Goal: Transaction & Acquisition: Book appointment/travel/reservation

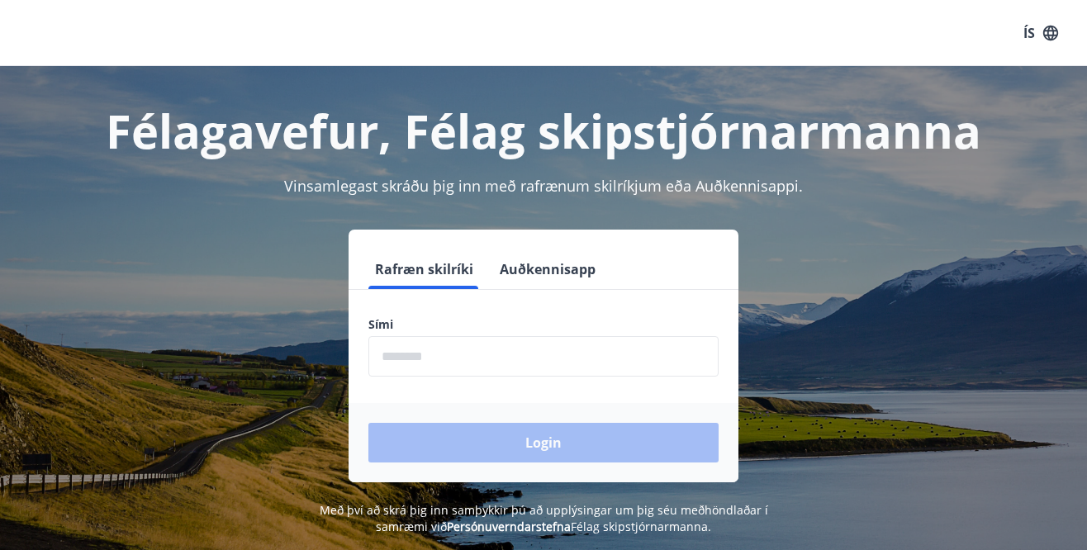
click at [539, 347] on input "phone" at bounding box center [543, 356] width 350 height 40
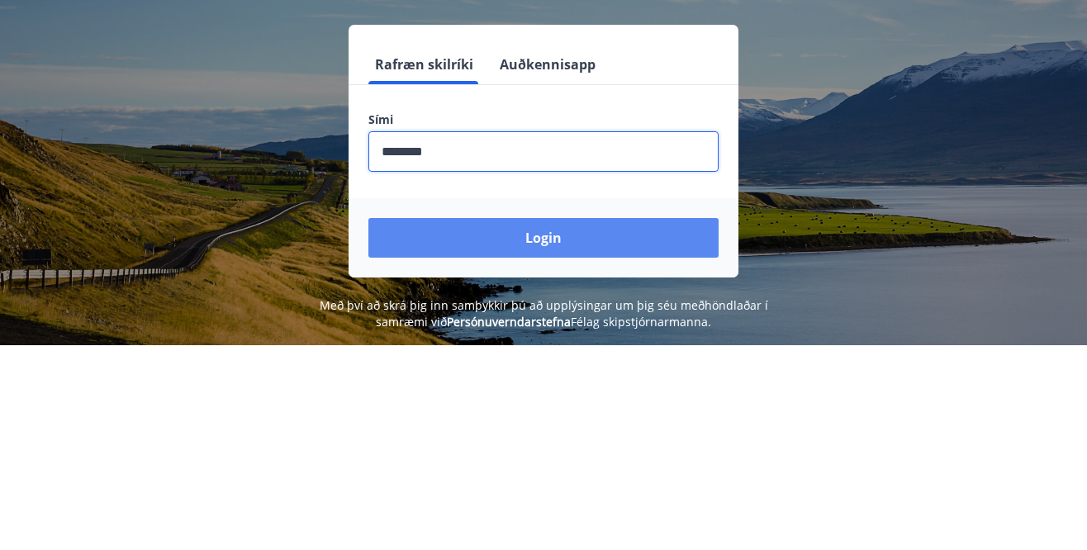
type input "********"
click at [552, 448] on button "Login" at bounding box center [543, 443] width 350 height 40
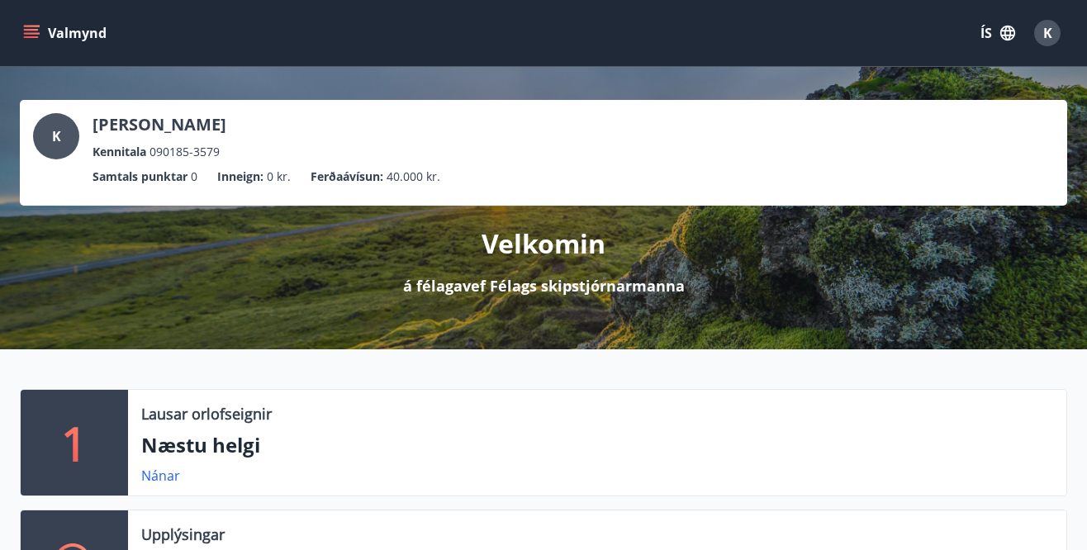
click at [53, 38] on button "Valmynd" at bounding box center [66, 33] width 93 height 30
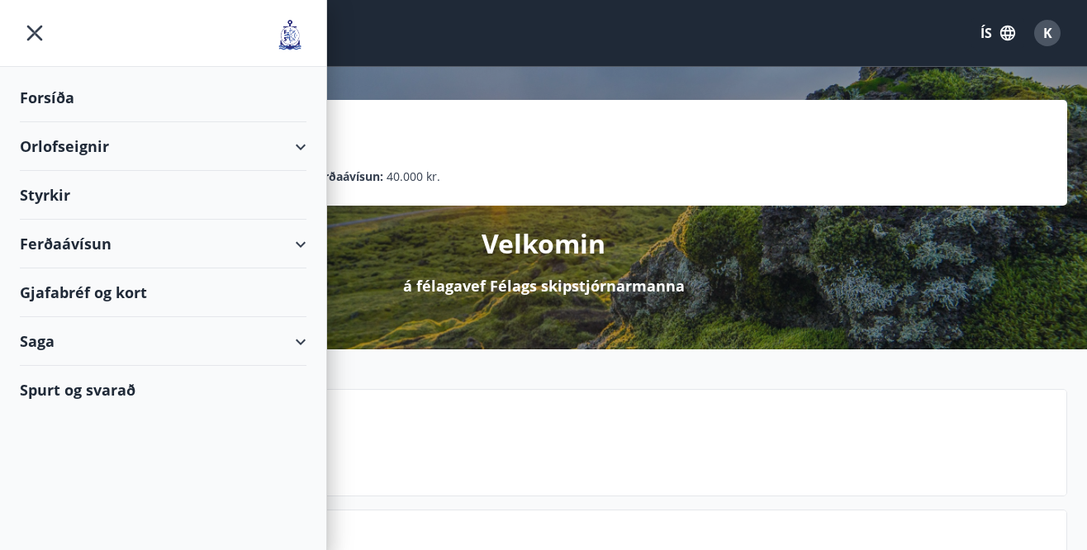
click at [299, 142] on div "Orlofseignir" at bounding box center [163, 146] width 287 height 49
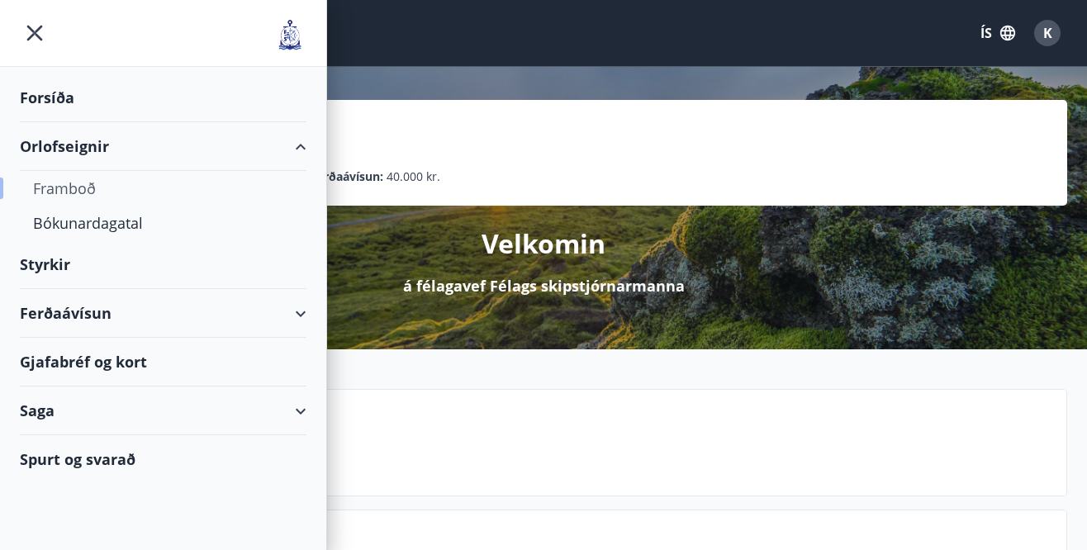
click at [80, 188] on div "Framboð" at bounding box center [163, 188] width 260 height 35
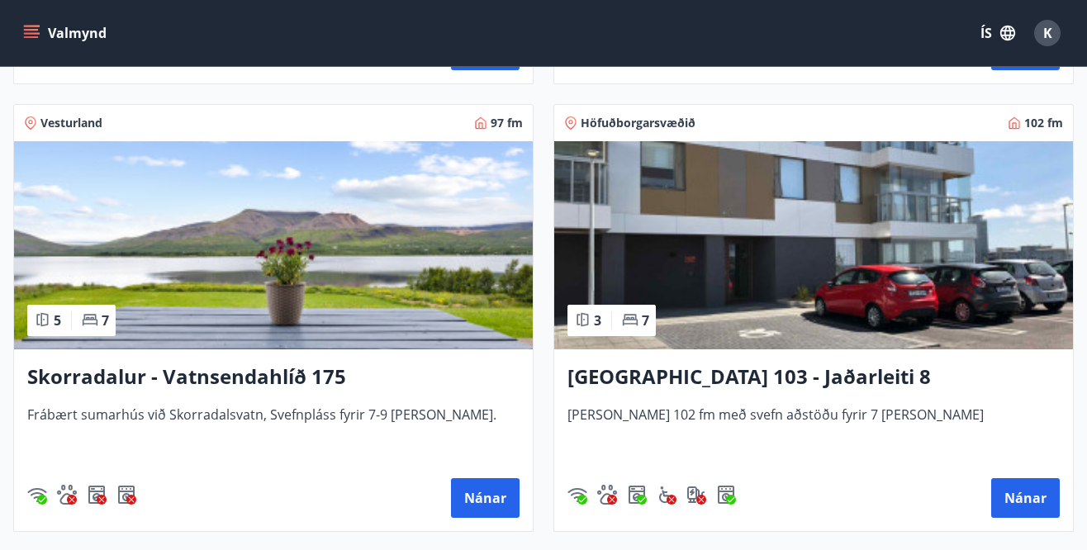
scroll to position [1604, 0]
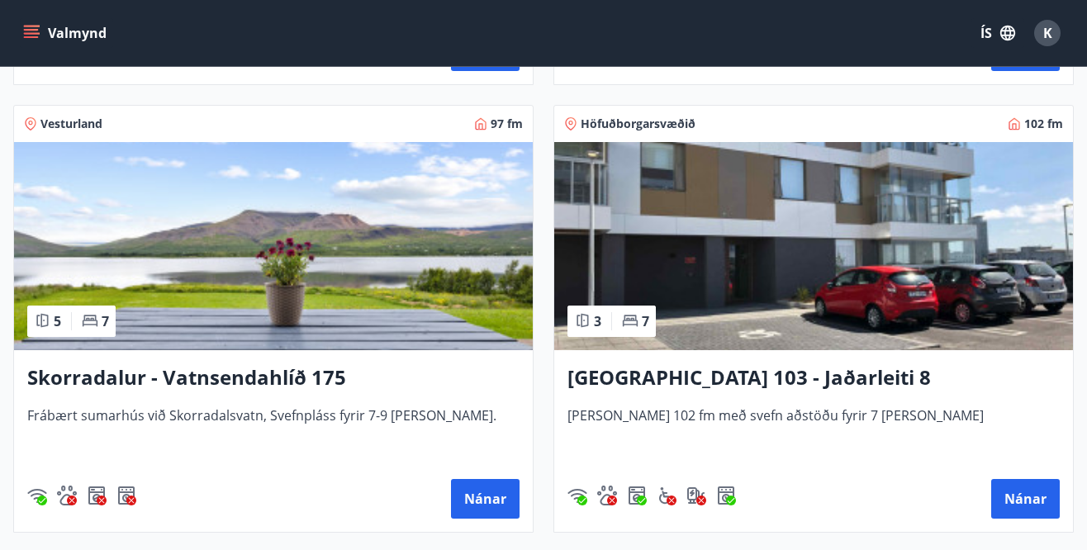
click at [323, 273] on img at bounding box center [273, 246] width 519 height 208
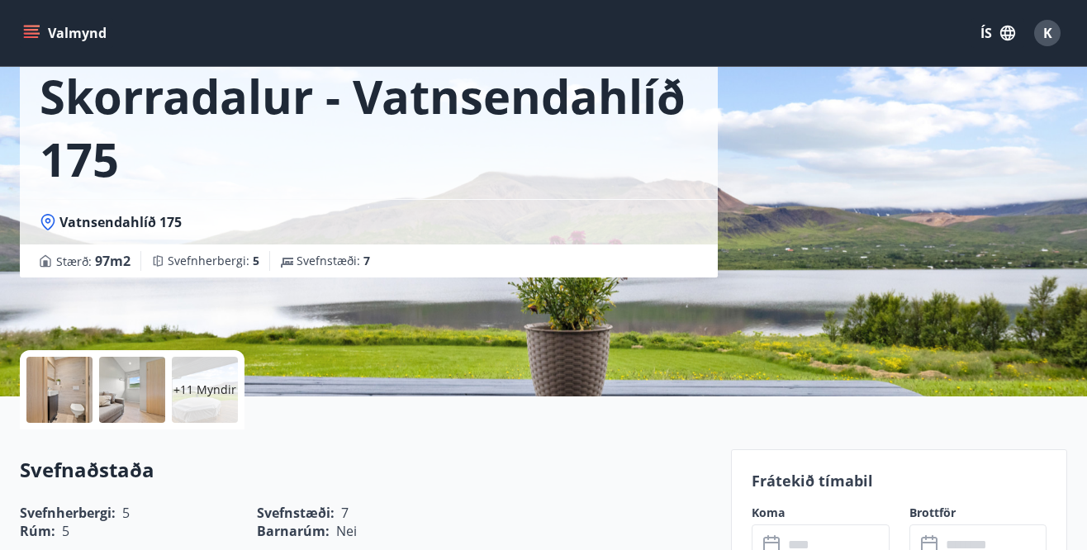
scroll to position [97, 0]
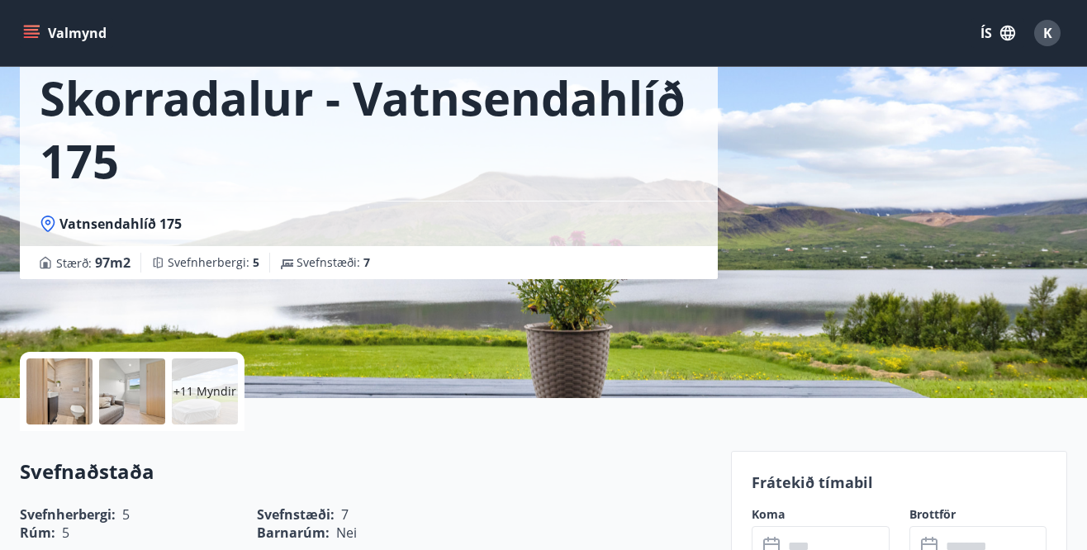
click at [75, 396] on div at bounding box center [59, 392] width 66 height 66
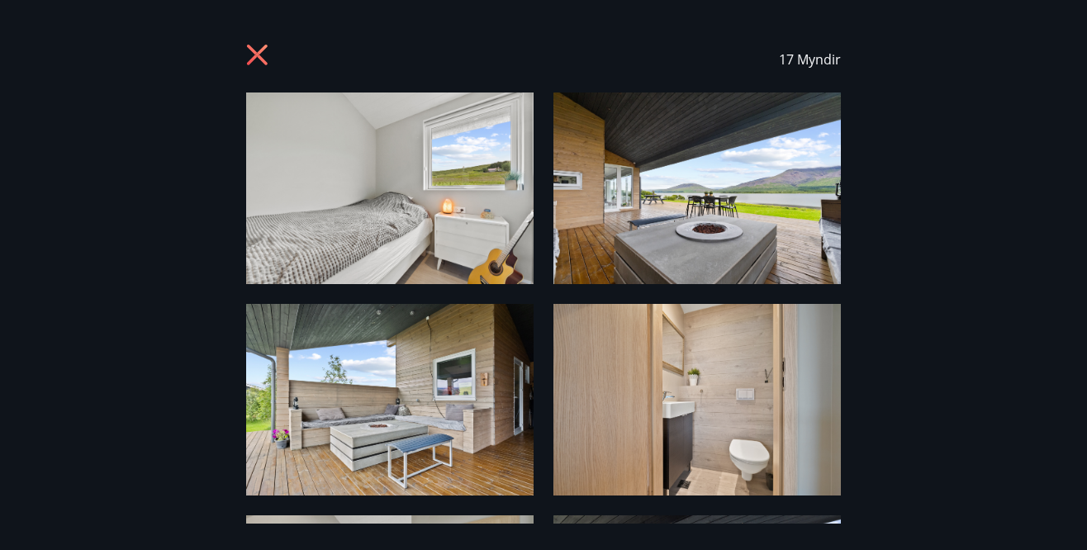
click at [375, 225] on img at bounding box center [389, 189] width 287 height 192
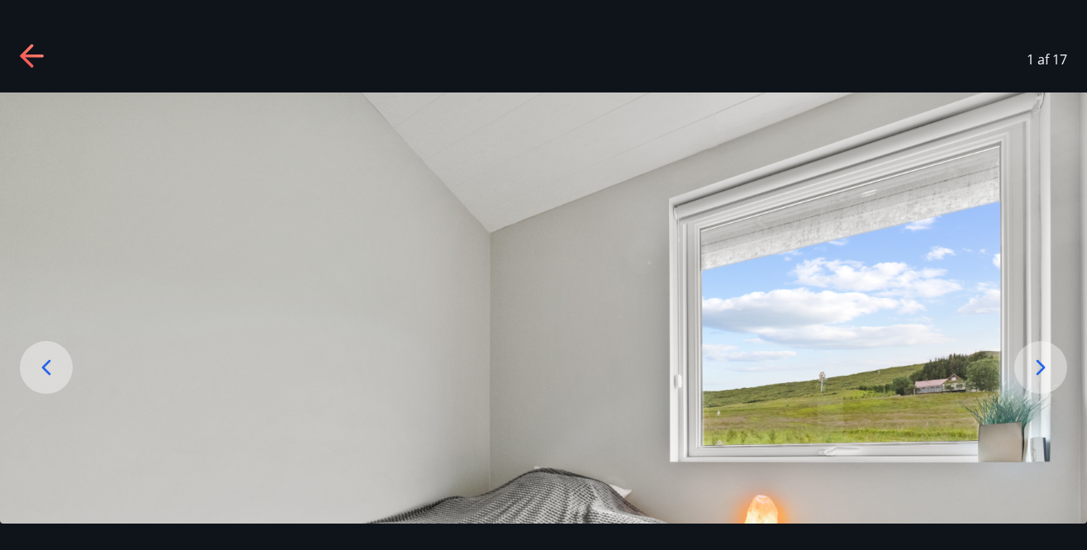
click at [1016, 394] on div at bounding box center [1040, 367] width 53 height 53
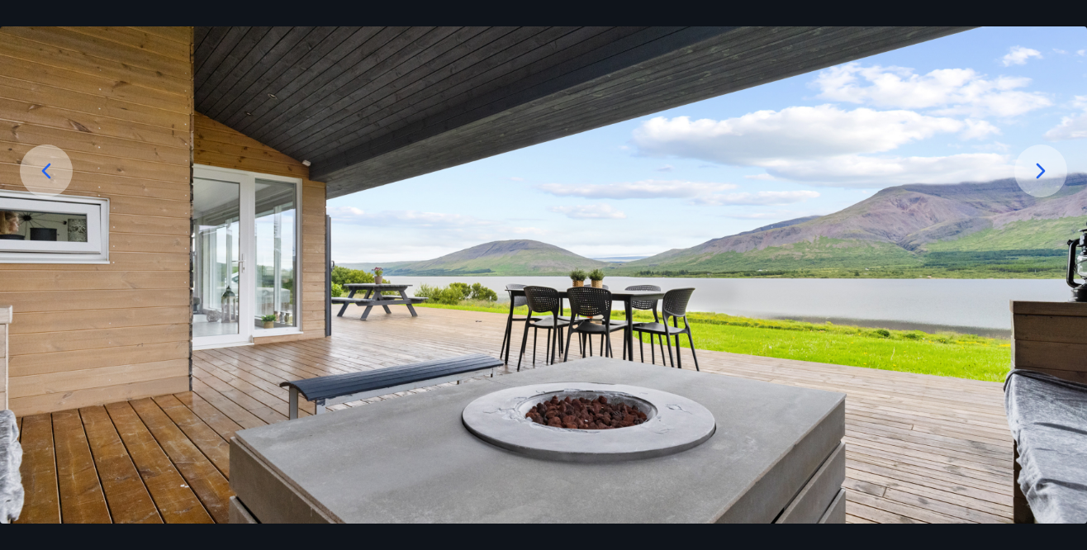
scroll to position [195, 0]
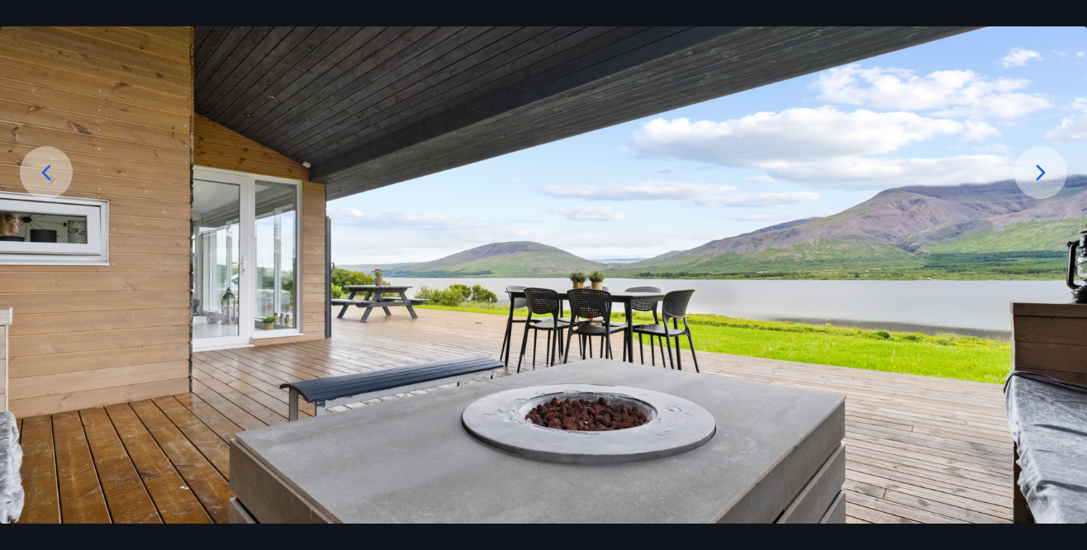
click at [1029, 186] on icon at bounding box center [1041, 172] width 26 height 26
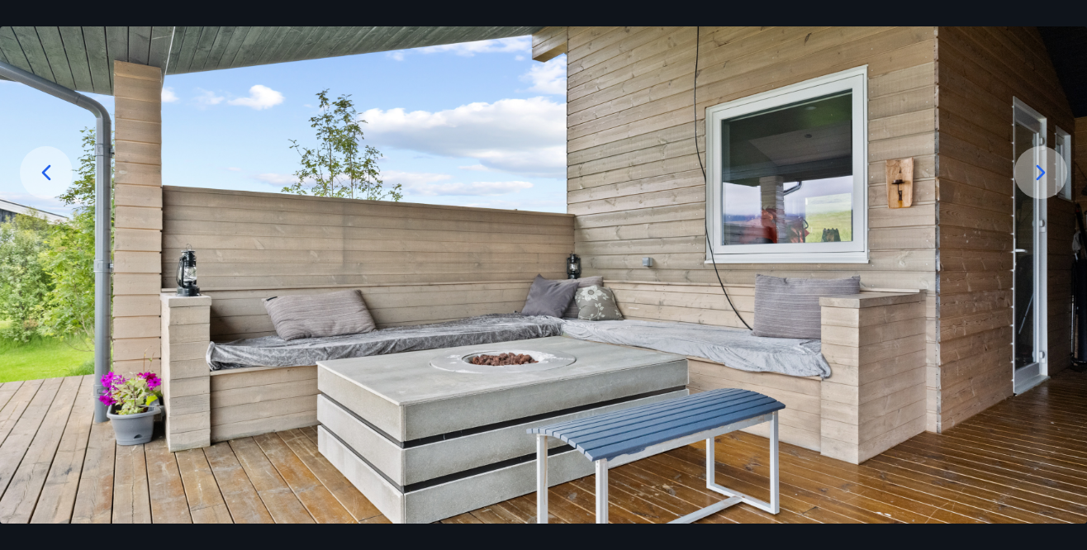
click at [1029, 186] on icon at bounding box center [1041, 172] width 26 height 26
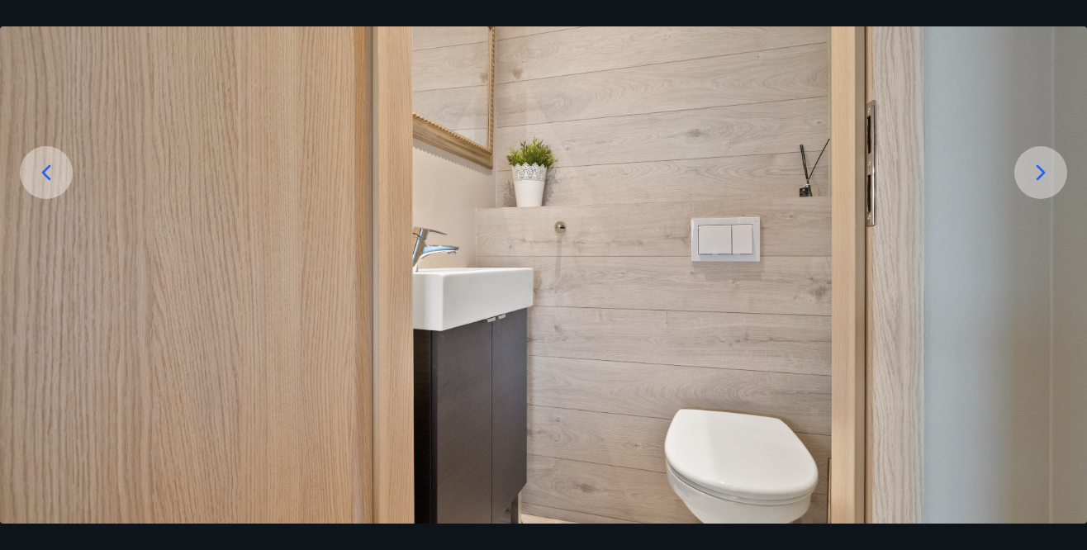
click at [1031, 186] on icon at bounding box center [1041, 172] width 26 height 26
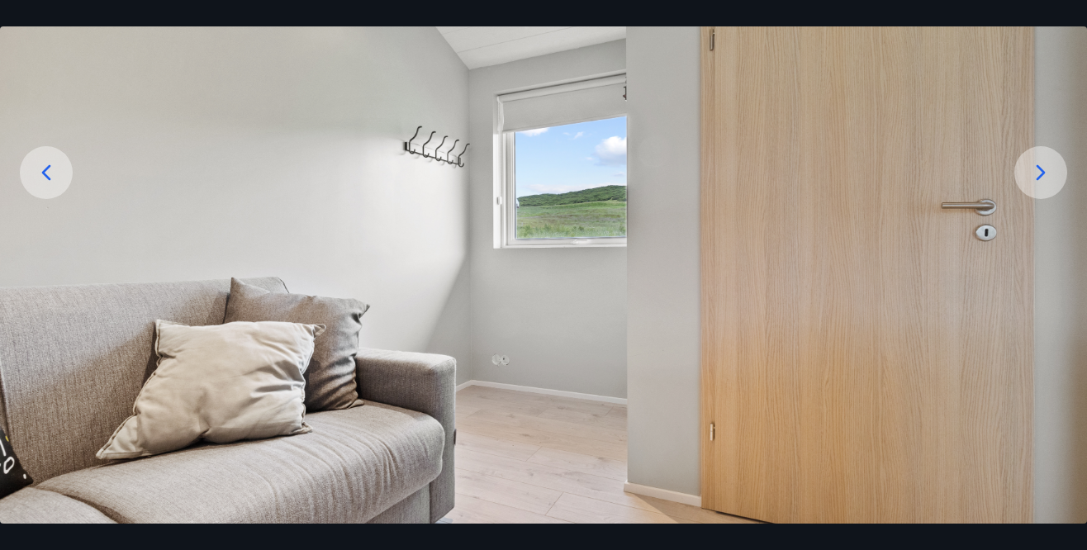
click at [1044, 186] on icon at bounding box center [1041, 172] width 26 height 26
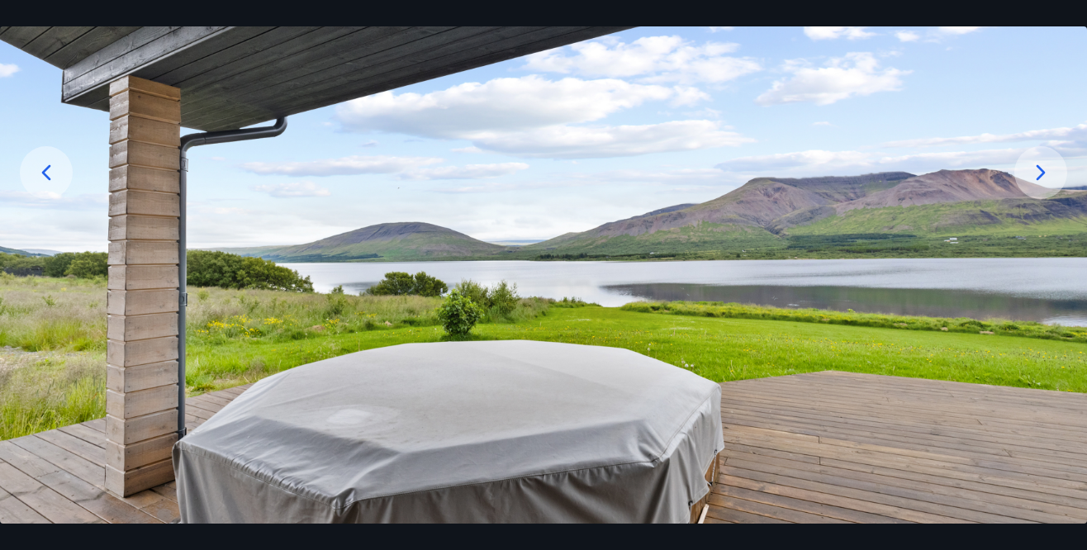
click at [1037, 186] on icon at bounding box center [1041, 172] width 26 height 26
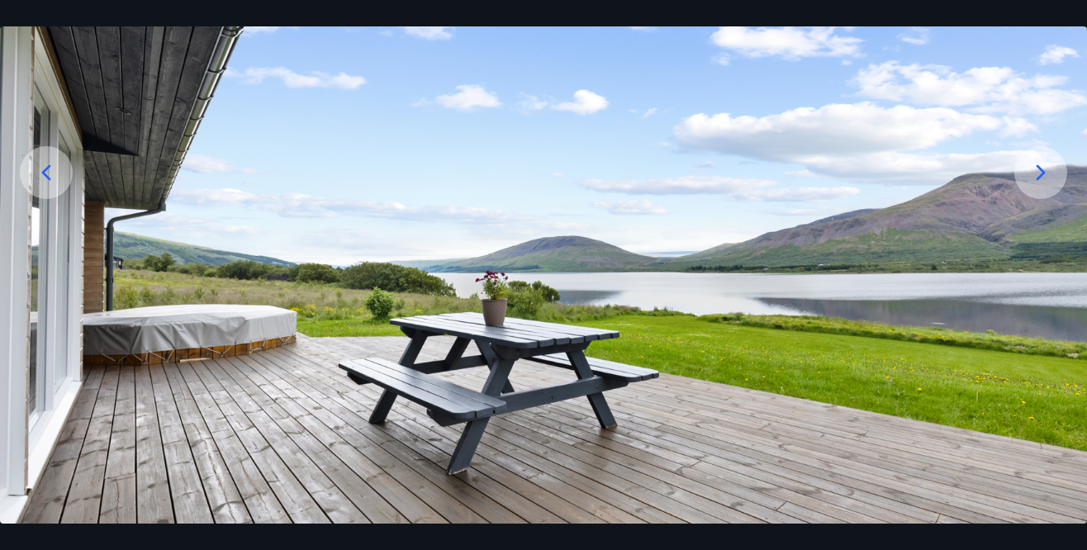
click at [1041, 181] on icon at bounding box center [1041, 173] width 9 height 16
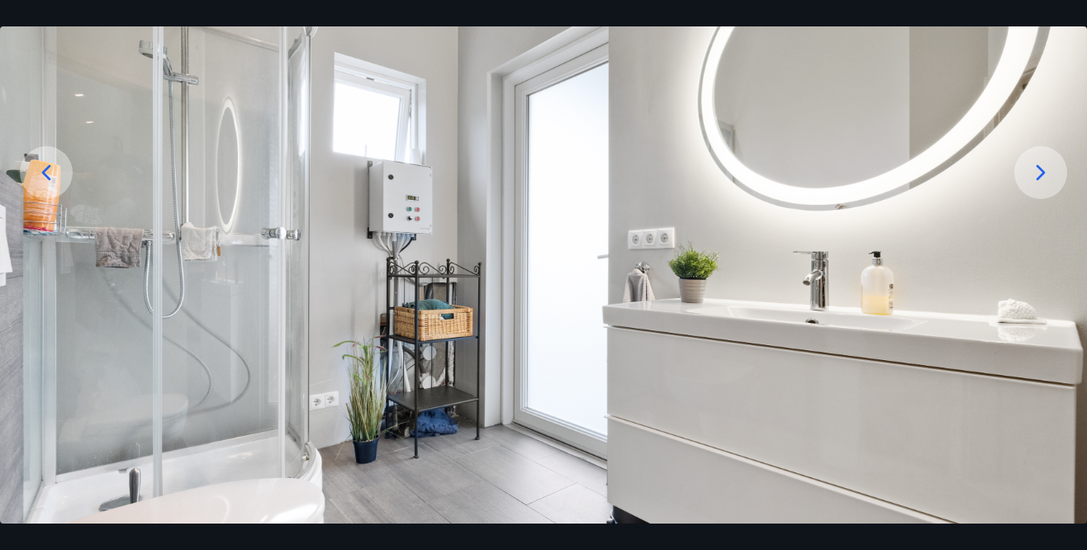
click at [1045, 186] on icon at bounding box center [1041, 172] width 26 height 26
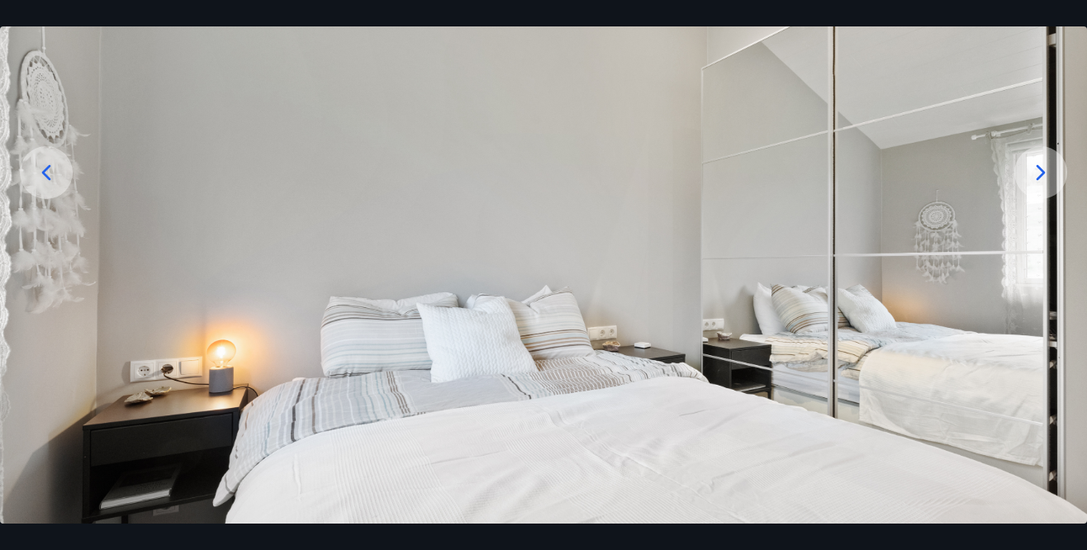
click at [1036, 186] on icon at bounding box center [1041, 172] width 26 height 26
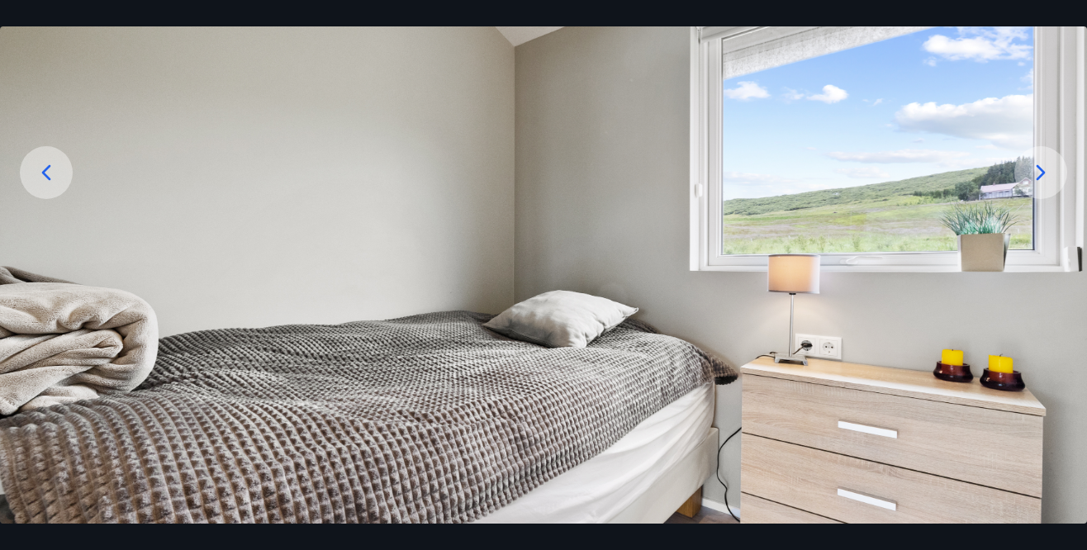
click at [1027, 199] on div at bounding box center [1040, 172] width 53 height 53
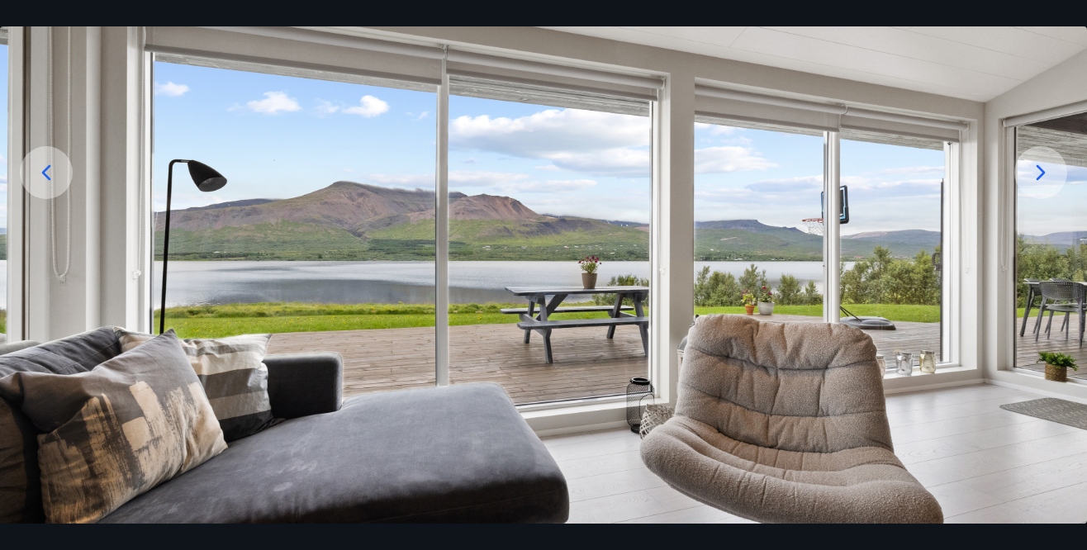
click at [1035, 199] on div at bounding box center [1040, 172] width 53 height 53
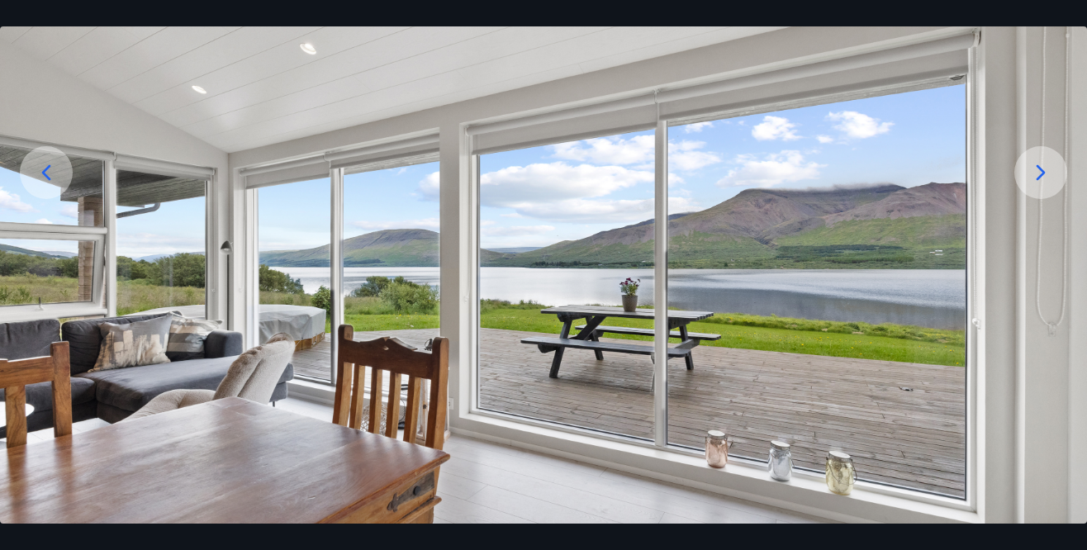
click at [1041, 181] on icon at bounding box center [1041, 173] width 9 height 16
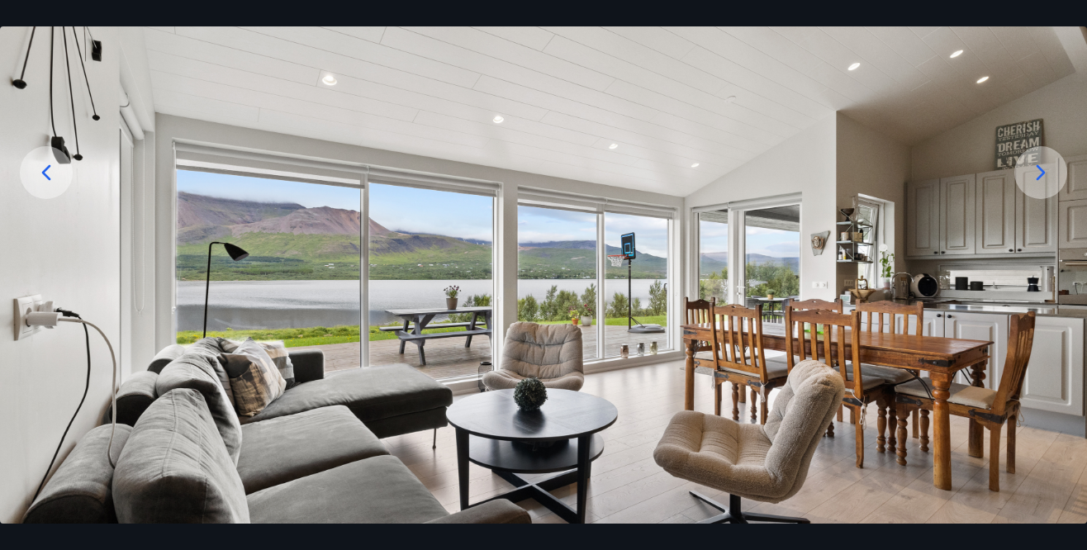
click at [1022, 199] on div at bounding box center [1040, 172] width 53 height 53
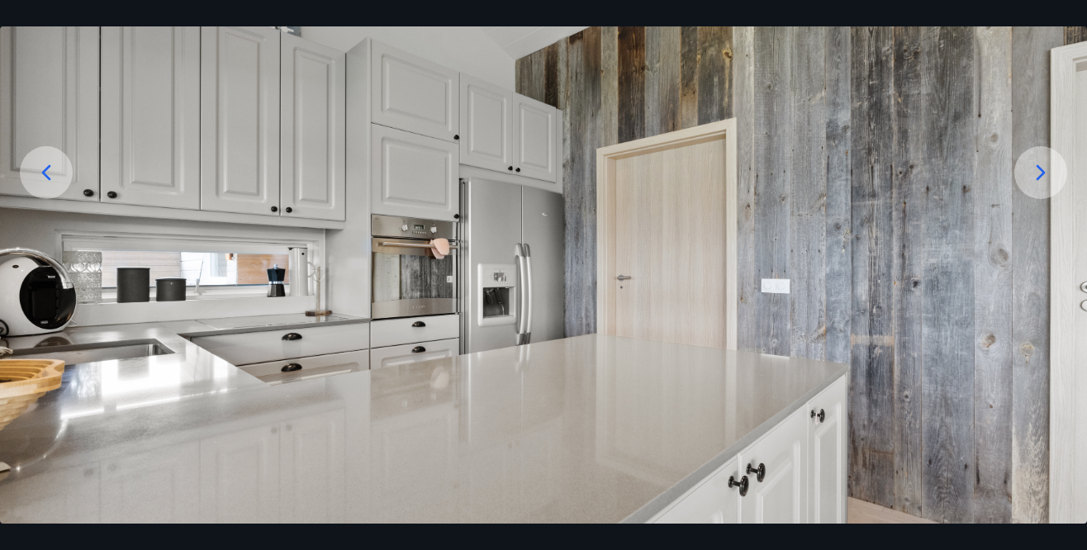
click at [1038, 199] on div at bounding box center [1040, 172] width 53 height 53
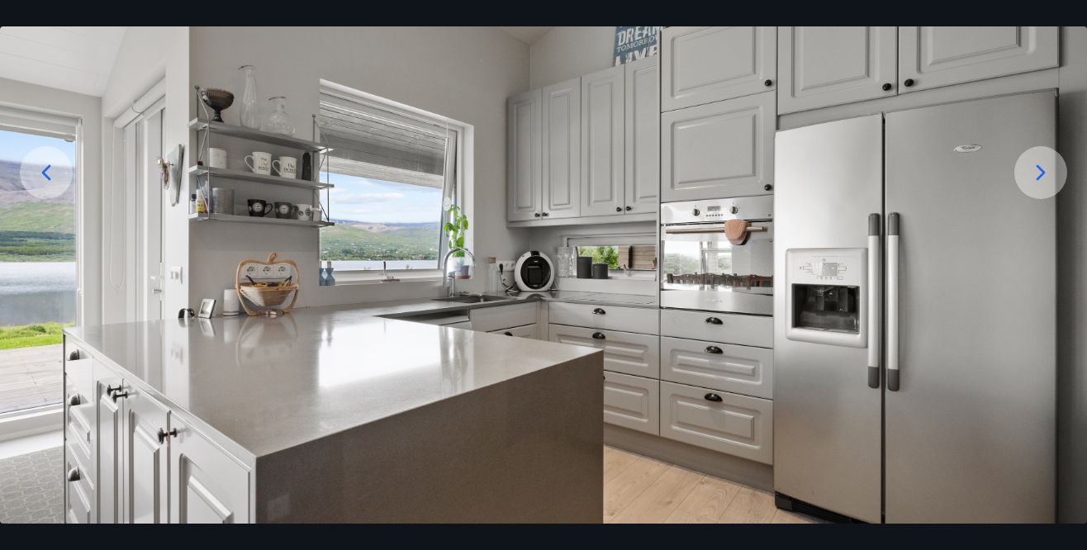
click at [1039, 199] on div at bounding box center [1040, 172] width 53 height 53
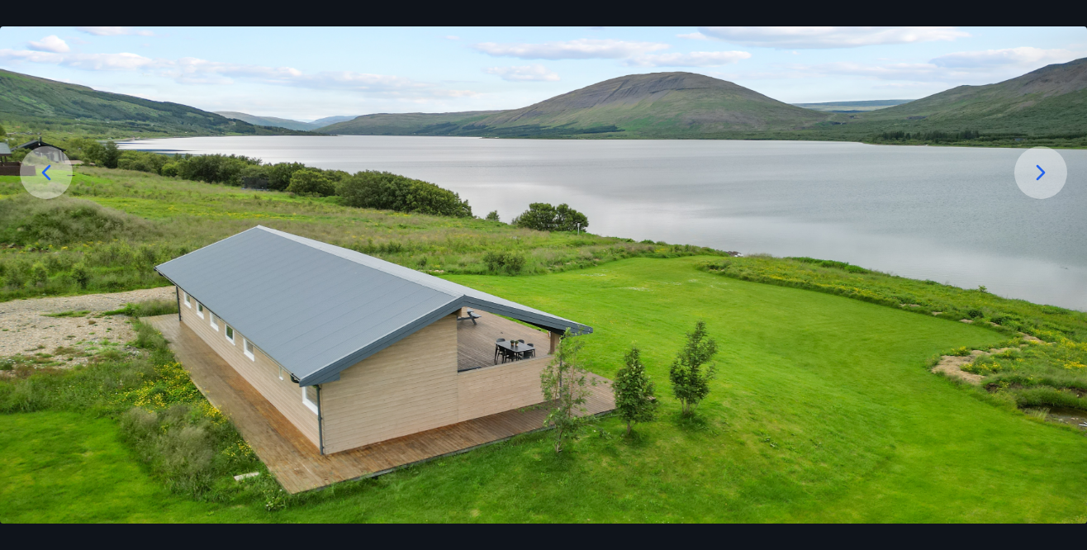
click at [1035, 199] on div at bounding box center [1040, 172] width 53 height 53
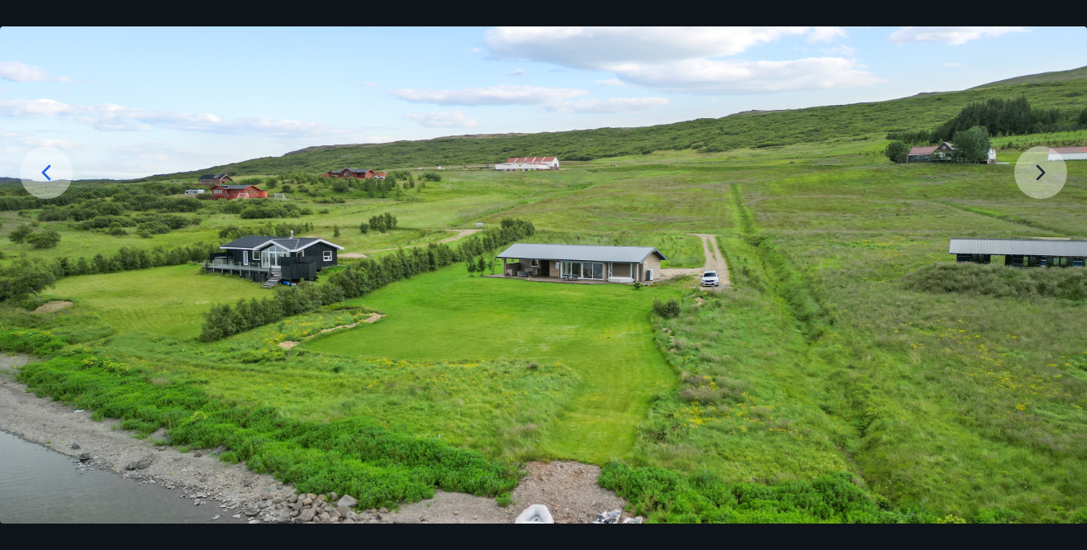
click at [1036, 225] on img at bounding box center [543, 305] width 1087 height 815
click at [1030, 213] on img at bounding box center [543, 305] width 1087 height 815
click at [1048, 197] on img at bounding box center [543, 305] width 1087 height 815
click at [1037, 215] on img at bounding box center [543, 305] width 1087 height 815
click at [1037, 221] on img at bounding box center [543, 305] width 1087 height 815
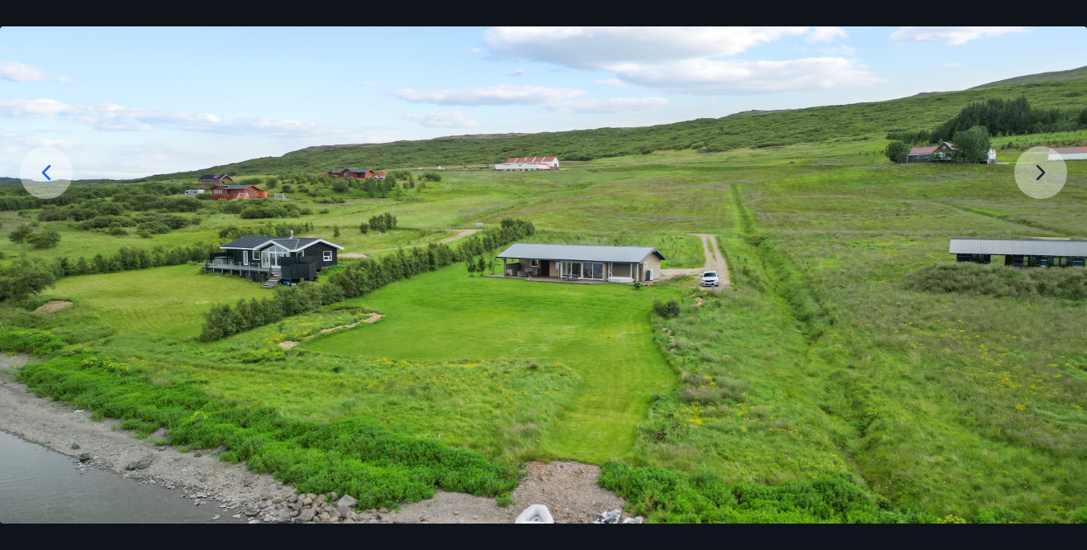
click at [1038, 221] on img at bounding box center [543, 305] width 1087 height 815
click at [1041, 218] on img at bounding box center [543, 305] width 1087 height 815
click at [1042, 219] on img at bounding box center [543, 305] width 1087 height 815
click at [1043, 221] on img at bounding box center [543, 305] width 1087 height 815
click at [1041, 205] on img at bounding box center [543, 305] width 1087 height 815
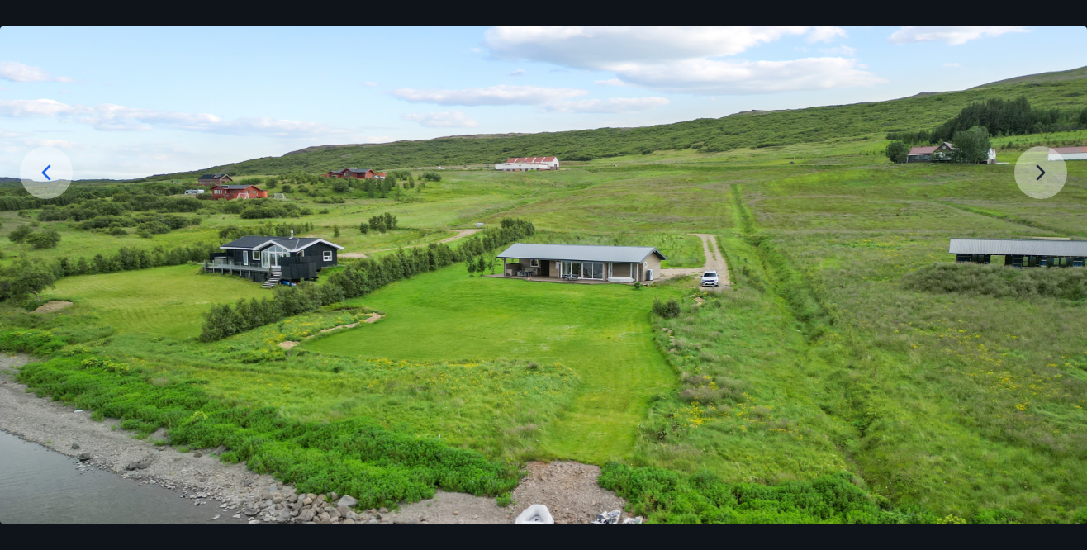
click at [1038, 204] on img at bounding box center [543, 305] width 1087 height 815
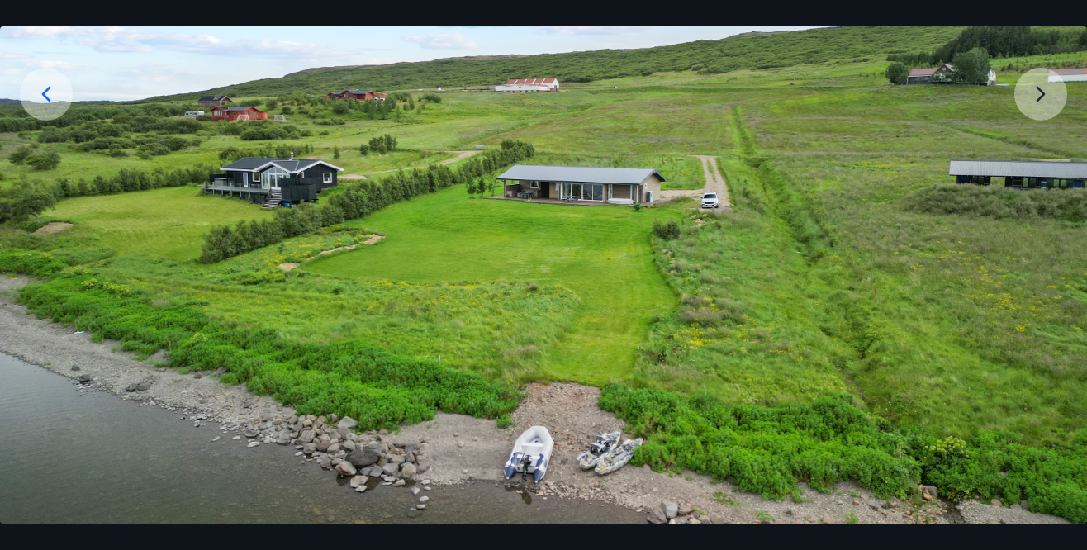
scroll to position [264, 0]
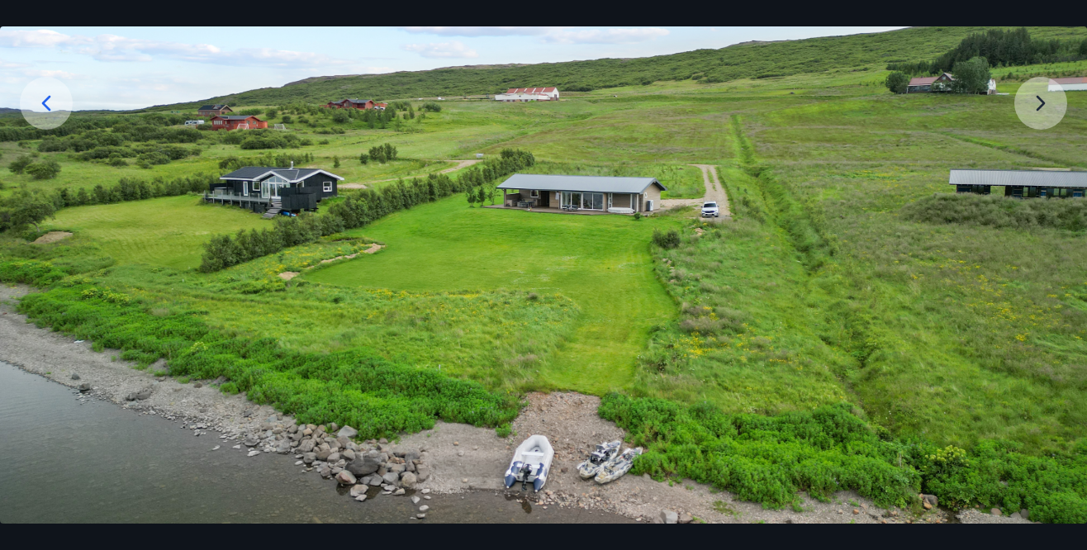
click at [1048, 140] on img at bounding box center [543, 235] width 1087 height 815
click at [1037, 144] on img at bounding box center [543, 235] width 1087 height 815
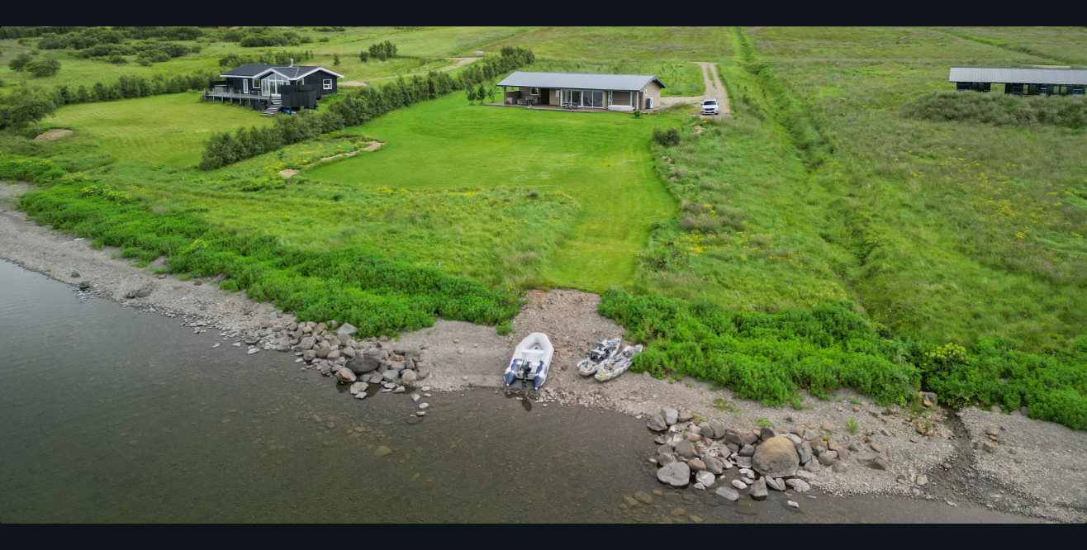
scroll to position [383, 0]
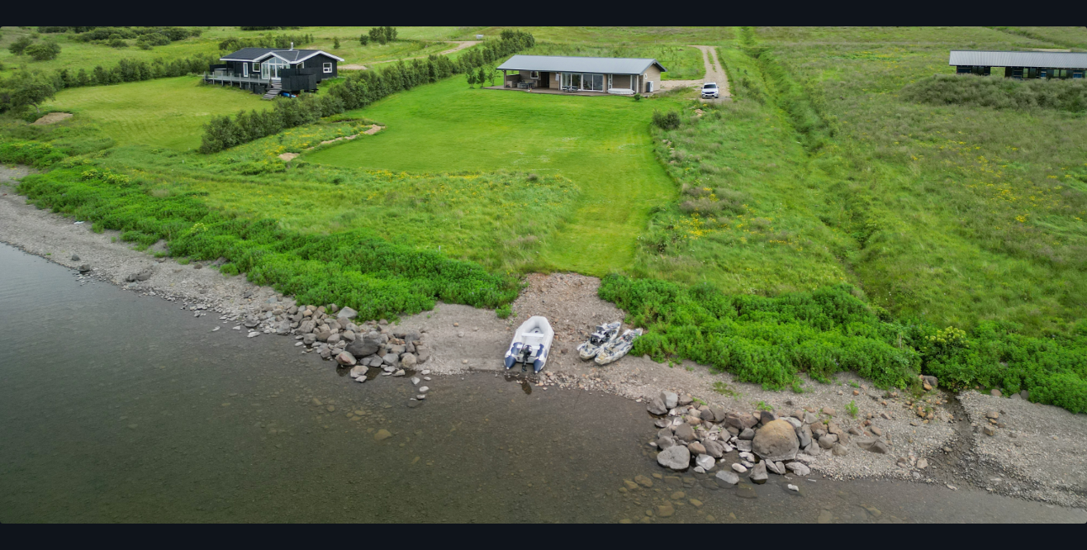
click at [950, 307] on img at bounding box center [543, 116] width 1087 height 815
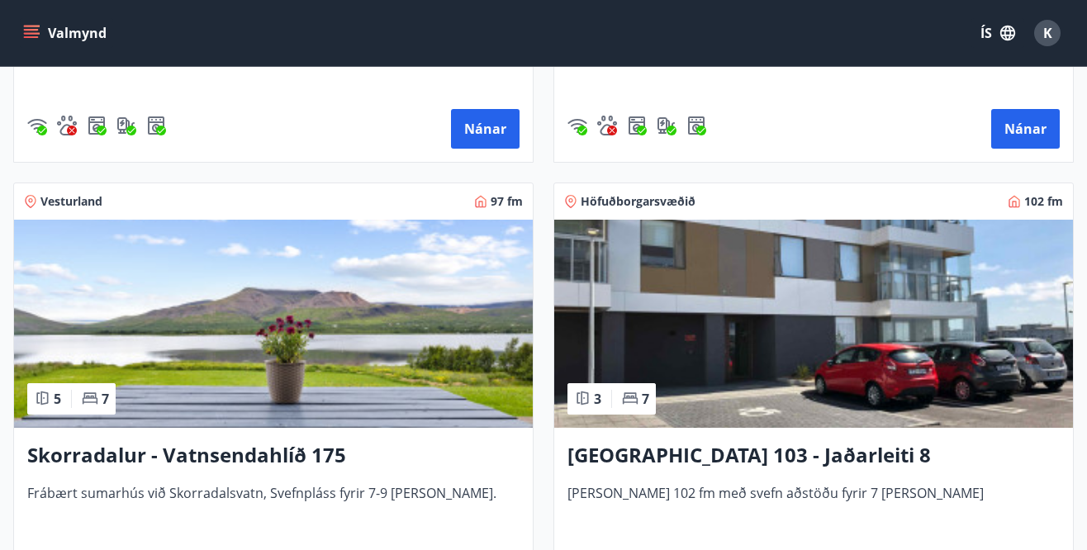
scroll to position [1580, 0]
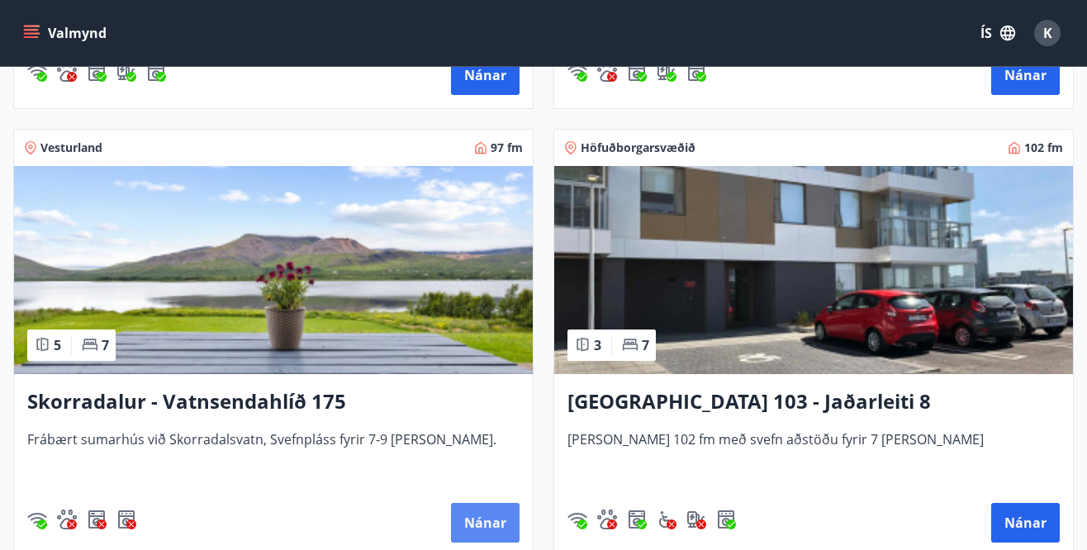
click at [480, 528] on button "Nánar" at bounding box center [485, 523] width 69 height 40
